Goal: Find specific page/section: Find specific page/section

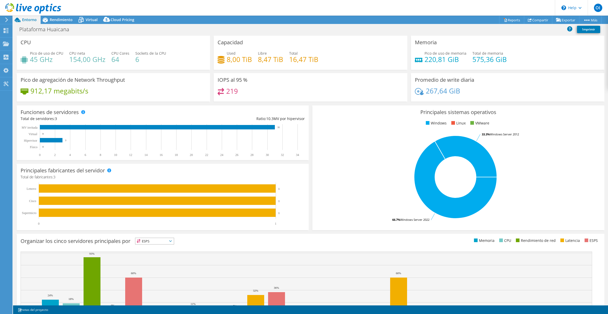
select select "USD"
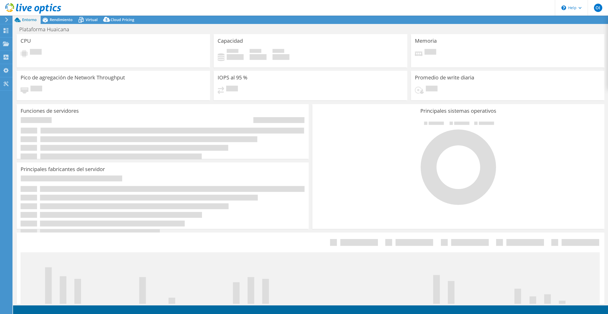
select select "USD"
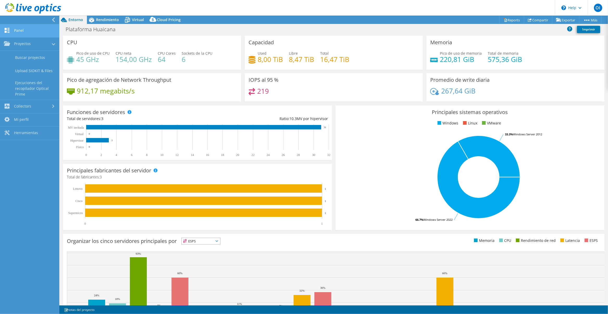
click at [22, 33] on link "Panel" at bounding box center [29, 30] width 59 height 13
